Goal: Transaction & Acquisition: Purchase product/service

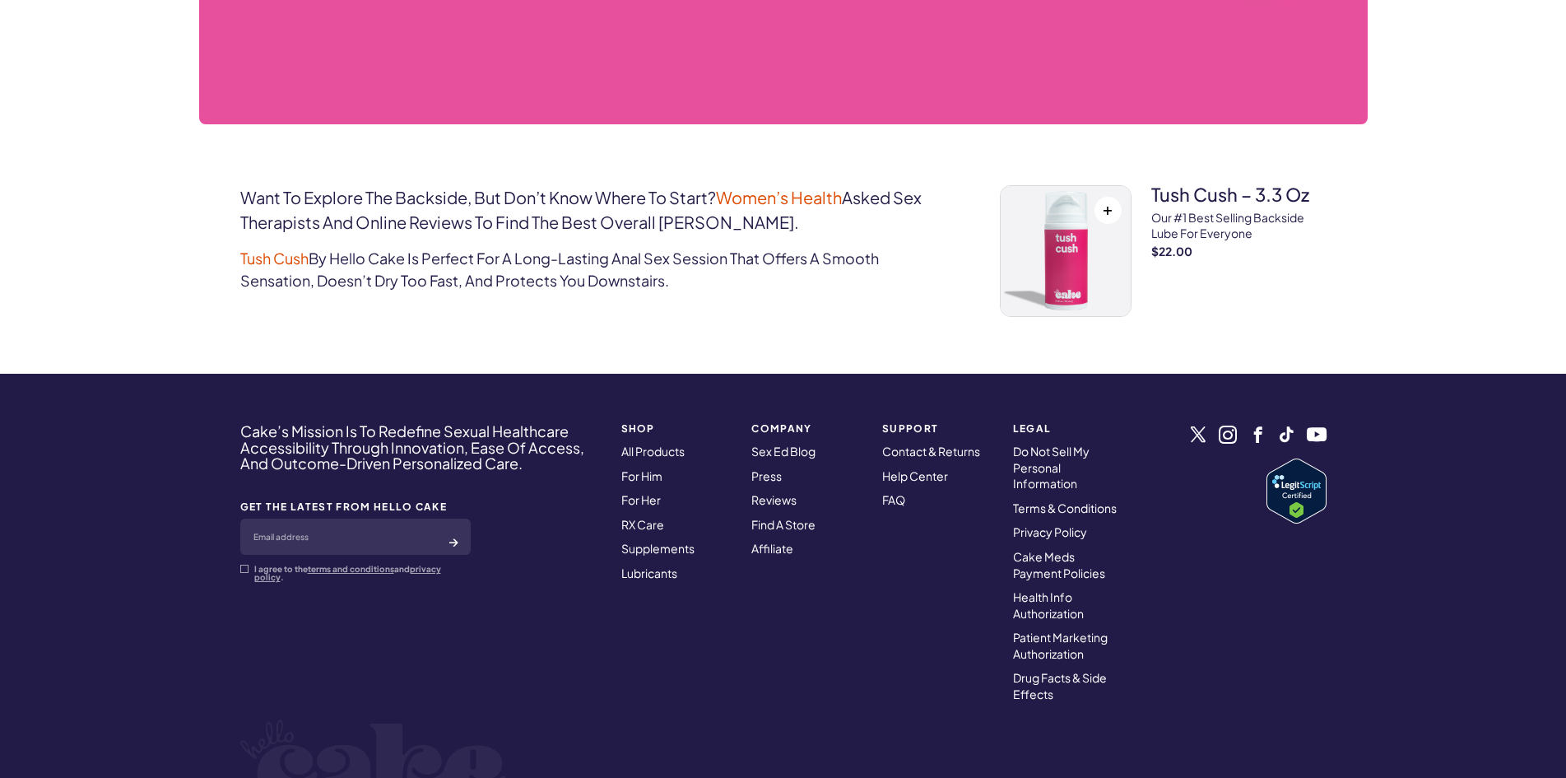
scroll to position [691, 0]
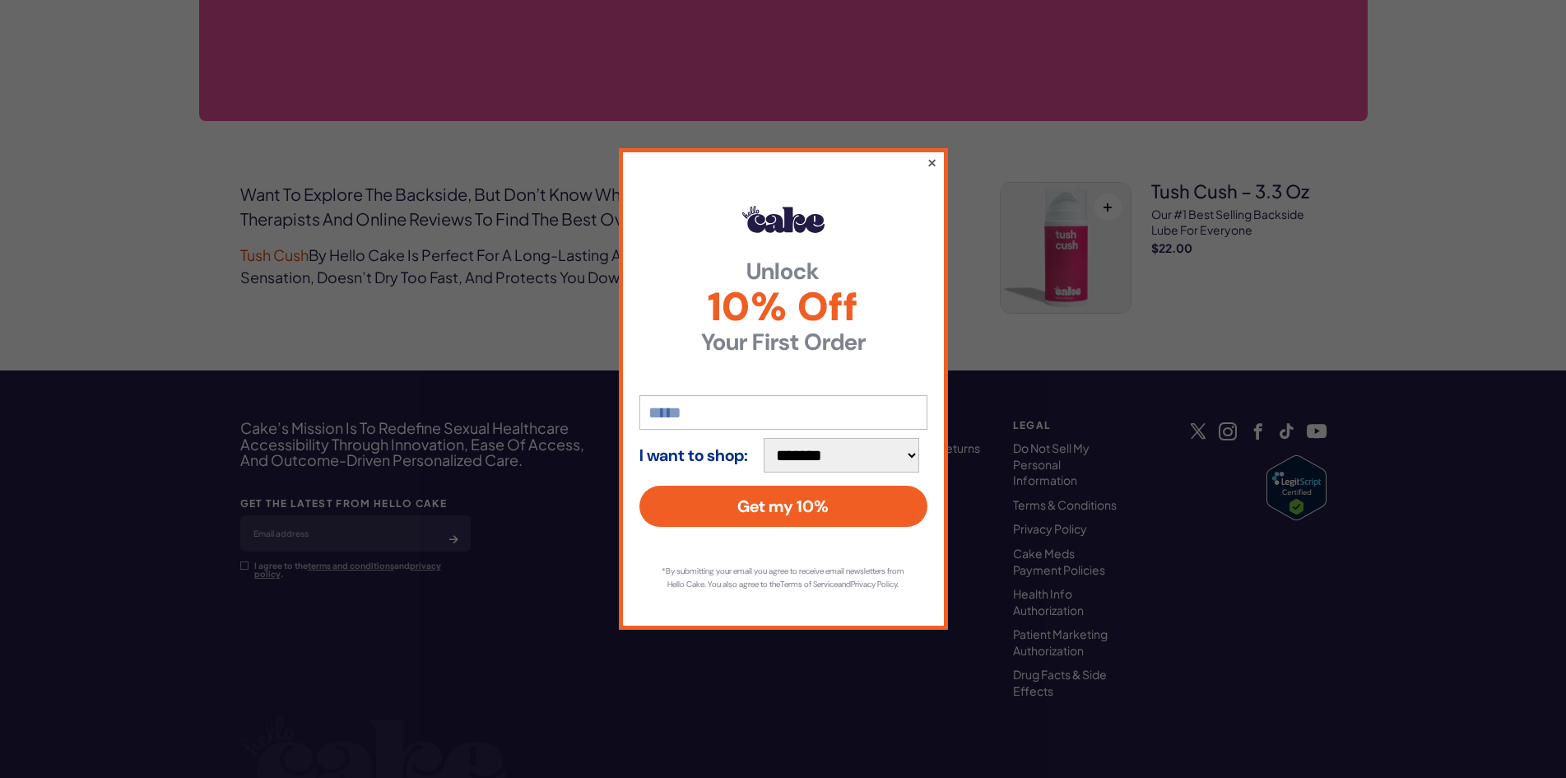
click at [936, 160] on button "×" at bounding box center [931, 162] width 11 height 20
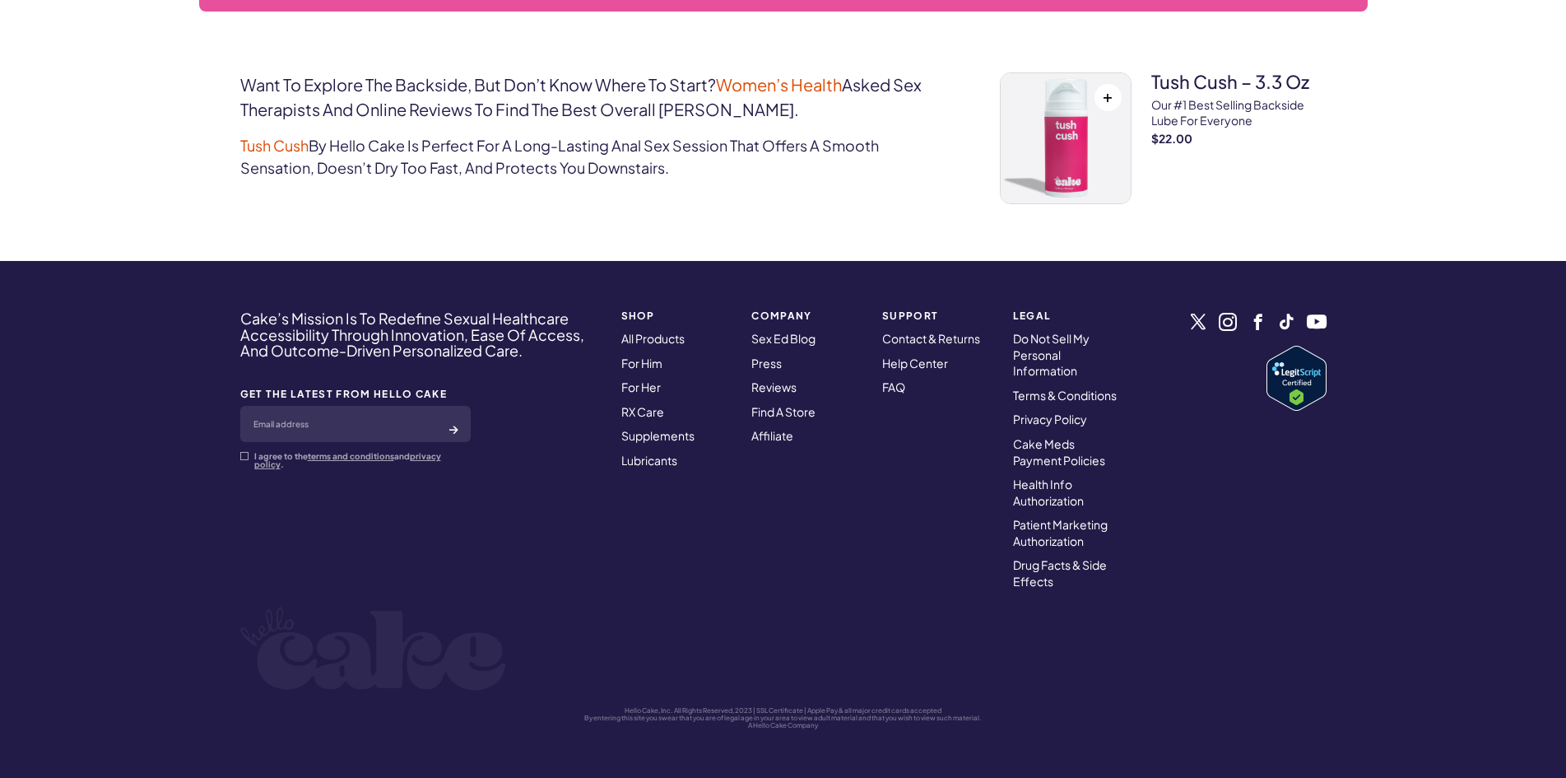
scroll to position [801, 0]
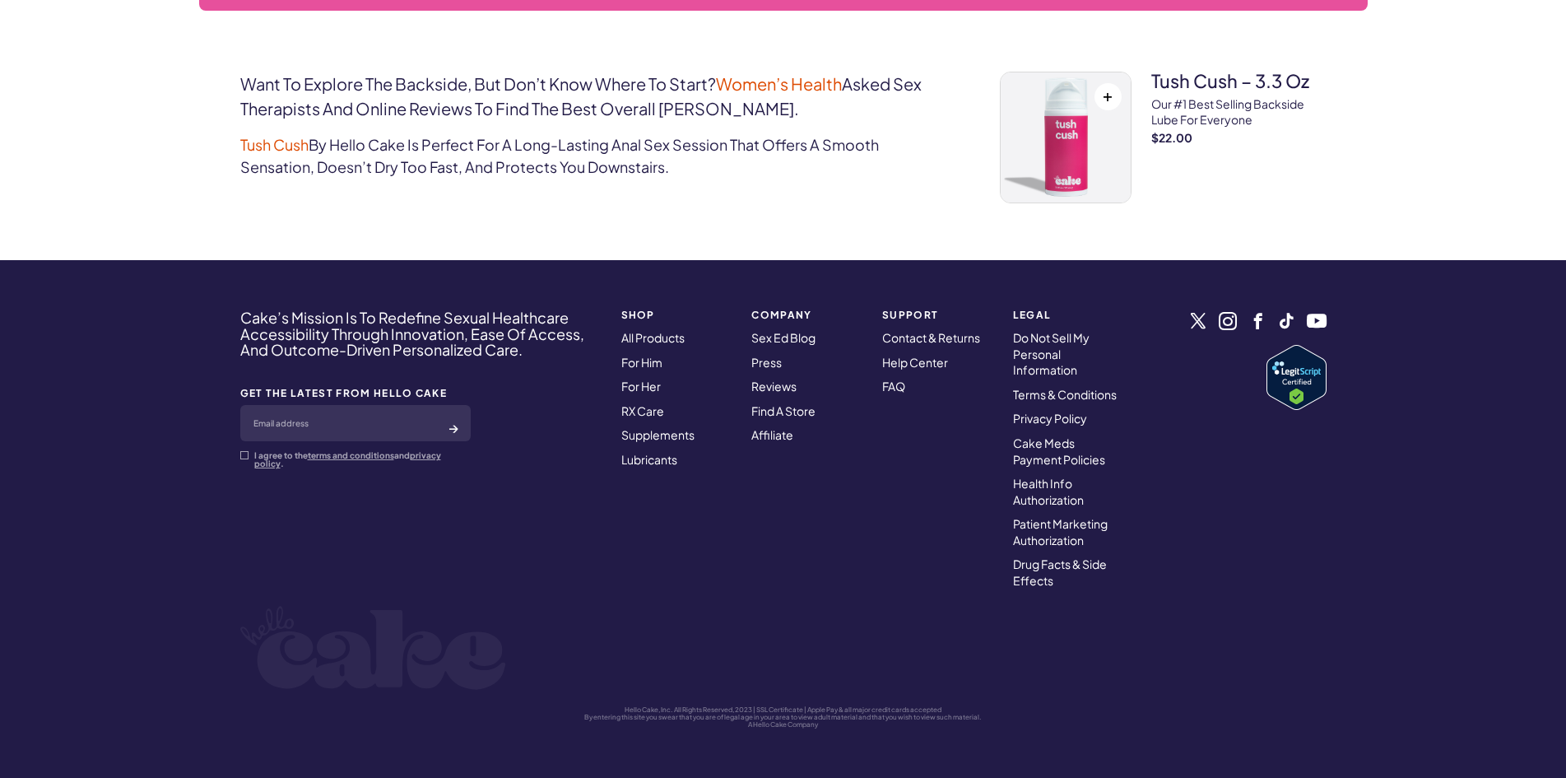
click at [1160, 174] on link "Tush Cush – 3.3 oz Our #1 best selling backside lube for everyone $22.00" at bounding box center [1238, 141] width 175 height 139
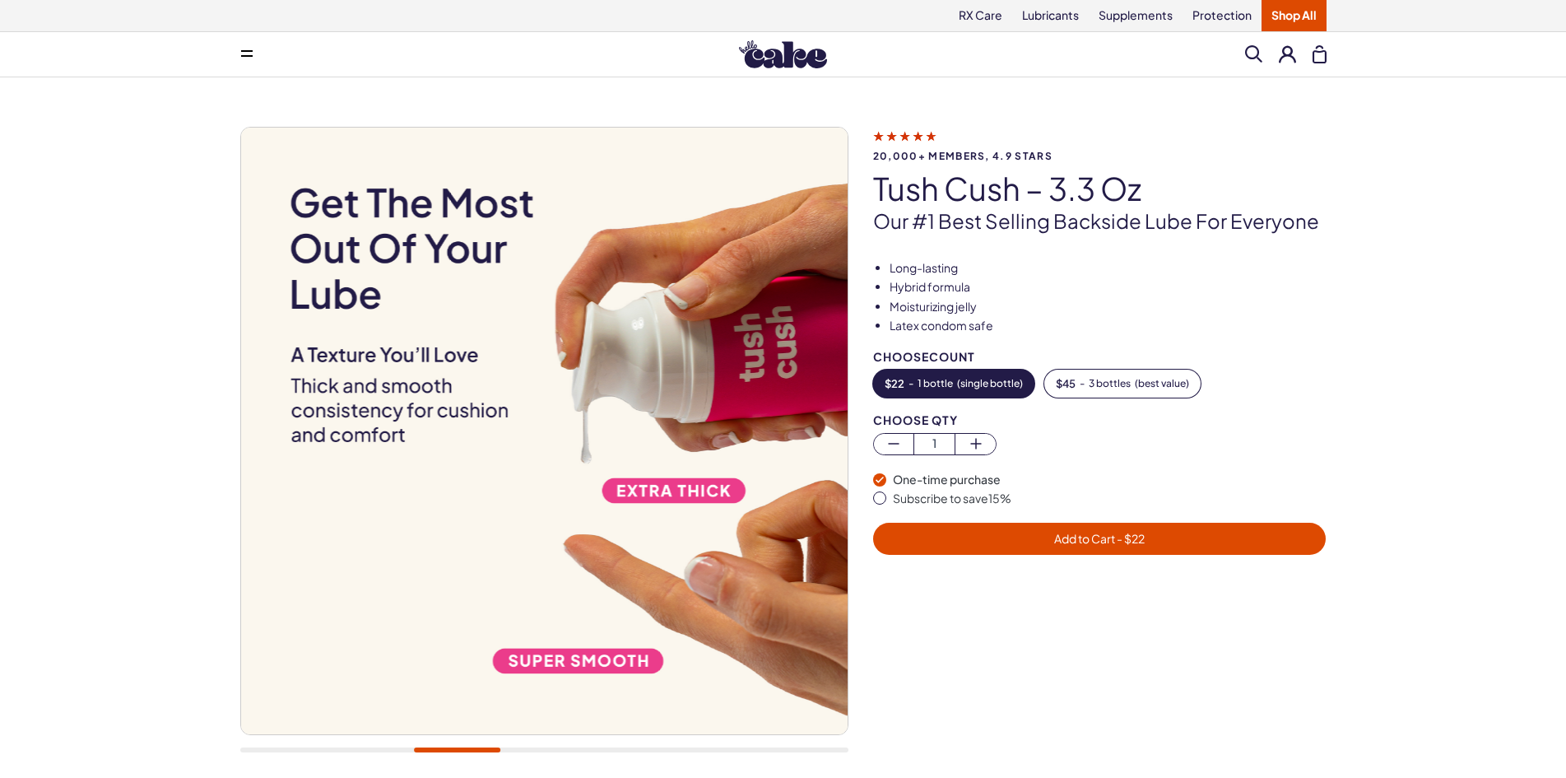
click at [1083, 258] on div "20,000+ members, 4.9 stars Tush Cush – 3.3 oz Our #1 best selling backside lube…" at bounding box center [783, 448] width 1086 height 643
